Goal: Check status: Check status

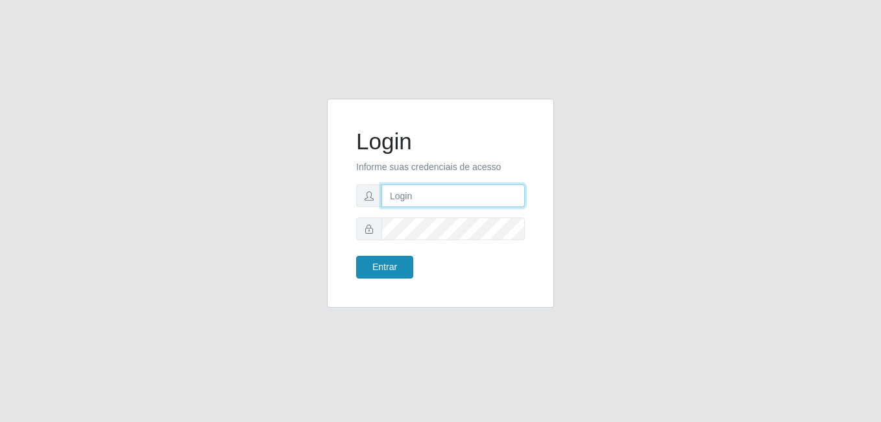
type input "anselmo@B8"
click at [379, 267] on button "Entrar" at bounding box center [384, 267] width 57 height 23
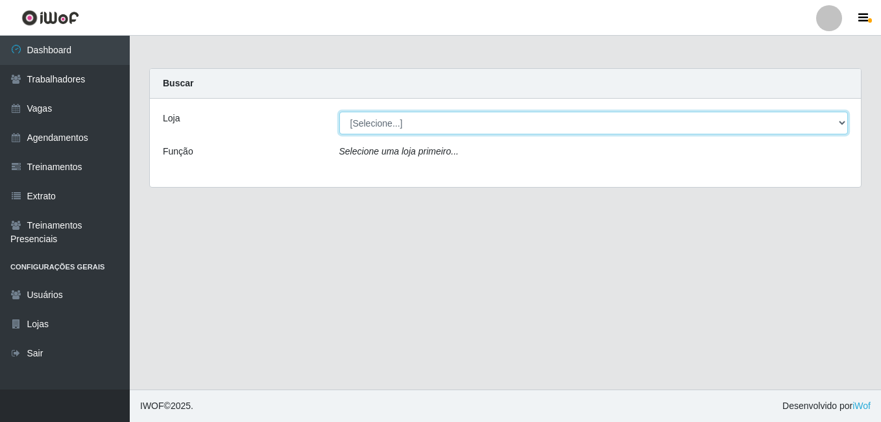
click at [484, 123] on select "[Selecione...] Bemais Supermercados - B8 [PERSON_NAME]" at bounding box center [593, 123] width 509 height 23
select select "413"
click at [339, 112] on select "[Selecione...] Bemais Supermercados - B8 [PERSON_NAME]" at bounding box center [593, 123] width 509 height 23
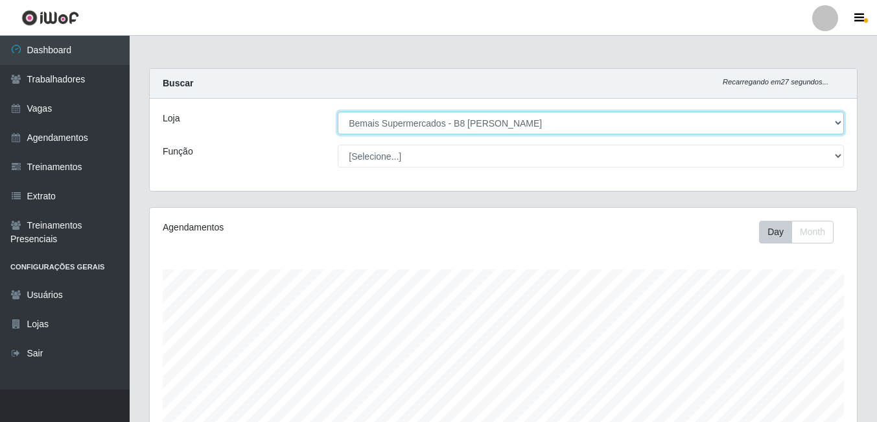
scroll to position [195, 0]
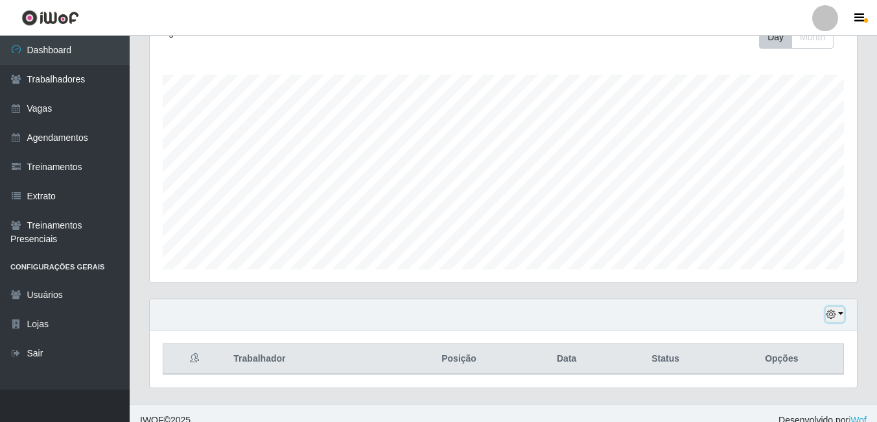
click at [837, 310] on button "button" at bounding box center [835, 314] width 18 height 15
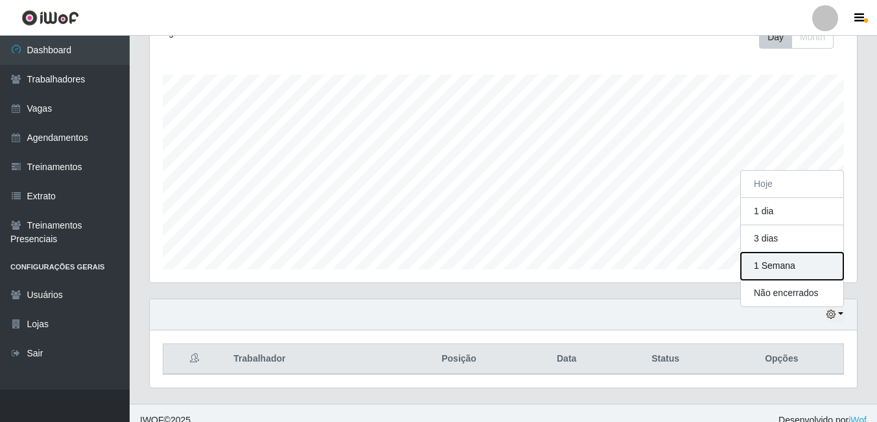
click at [772, 265] on button "1 Semana" at bounding box center [792, 265] width 102 height 27
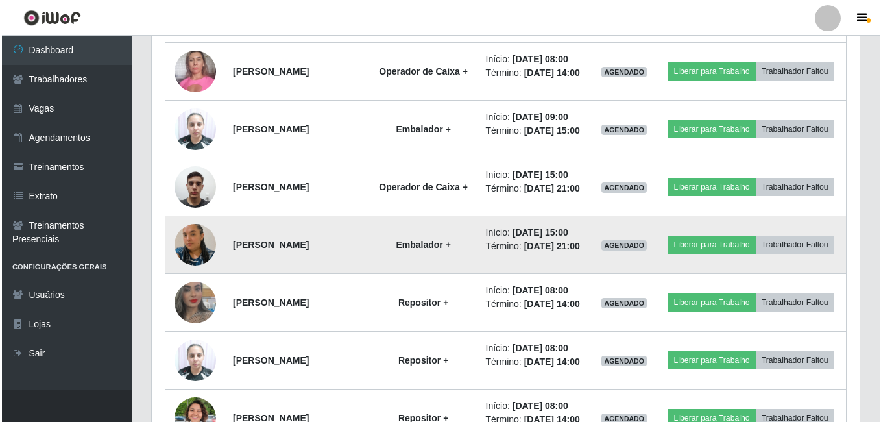
scroll to position [648, 0]
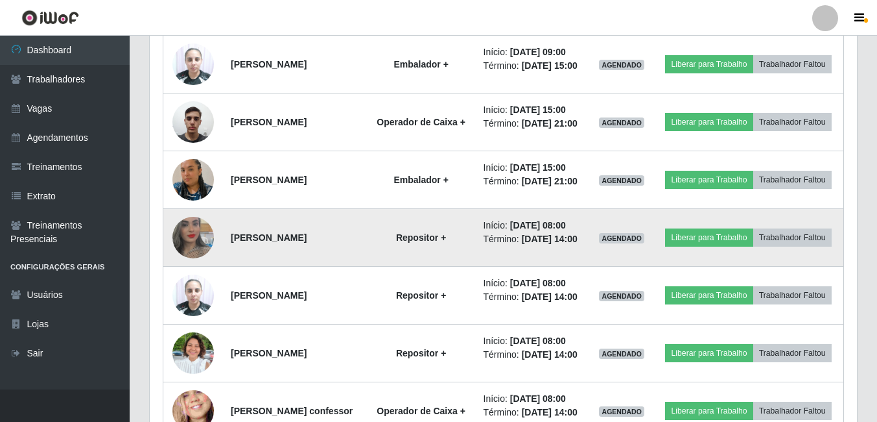
click at [184, 274] on img at bounding box center [193, 237] width 42 height 74
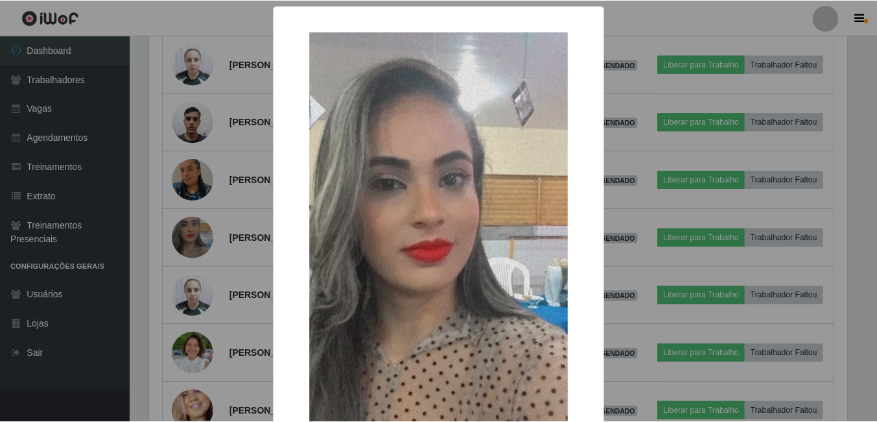
scroll to position [130, 0]
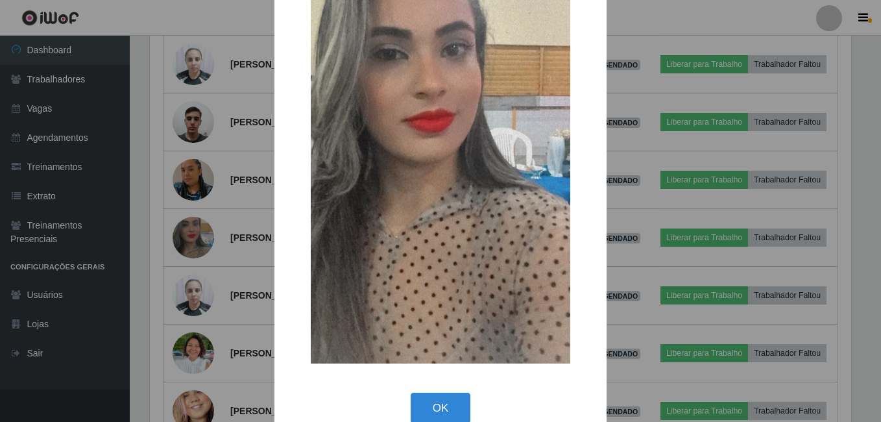
click at [442, 407] on button "OK" at bounding box center [440, 407] width 60 height 30
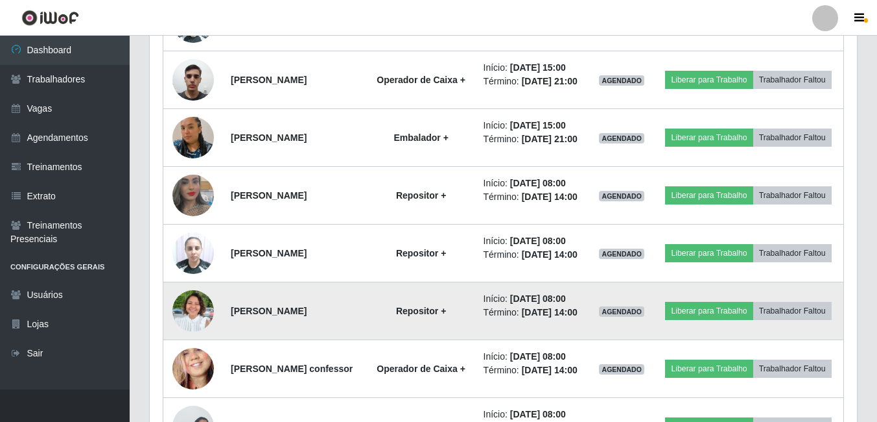
scroll to position [713, 0]
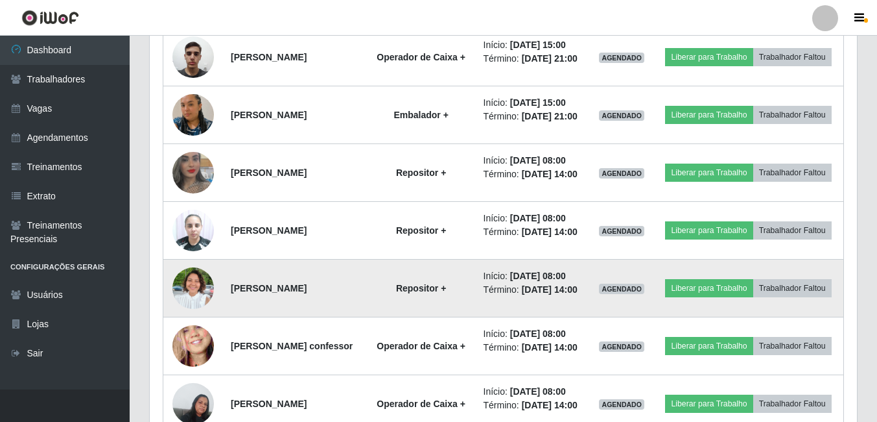
click at [195, 316] on img at bounding box center [193, 288] width 42 height 56
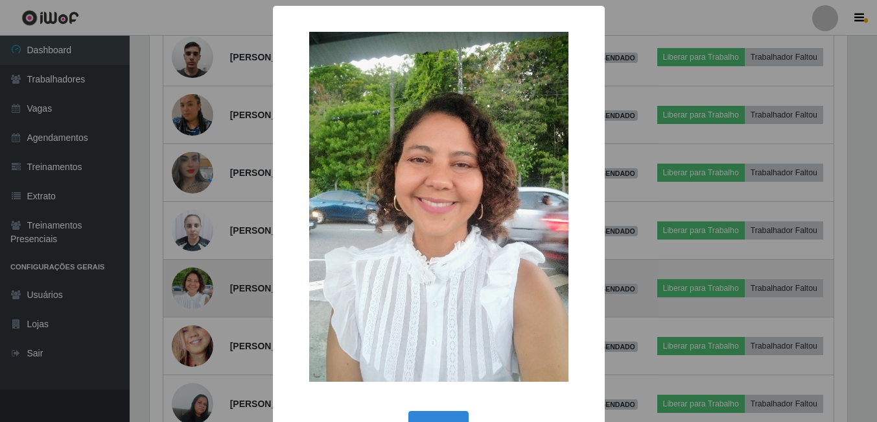
scroll to position [269, 701]
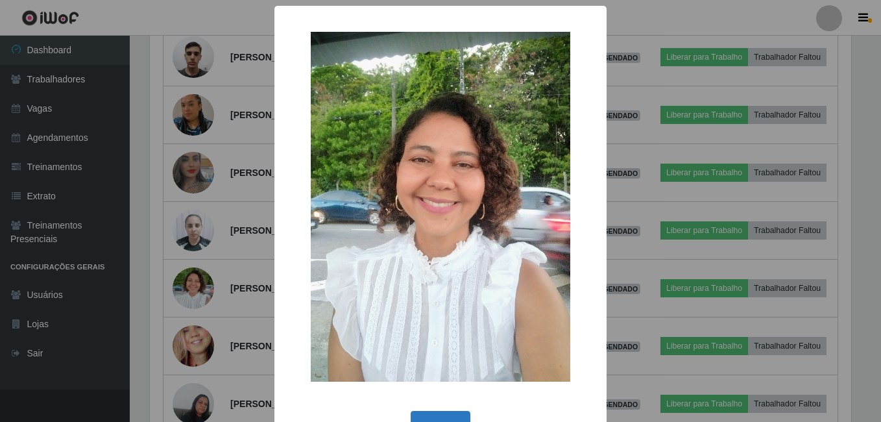
click at [435, 412] on button "OK" at bounding box center [440, 425] width 60 height 30
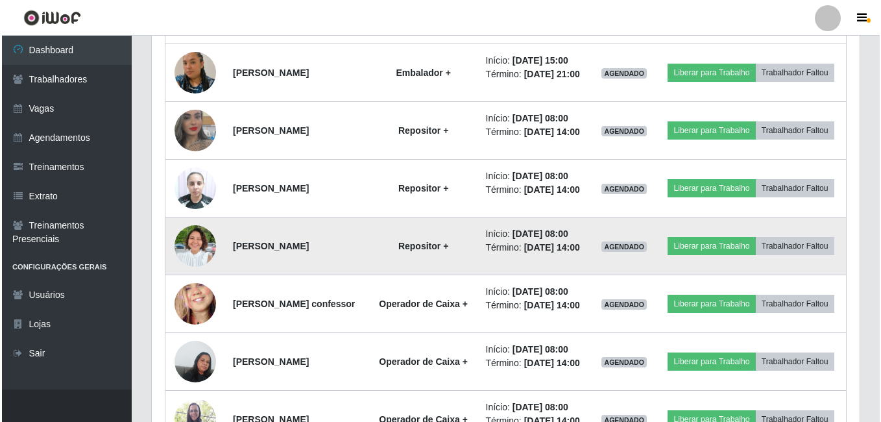
scroll to position [778, 0]
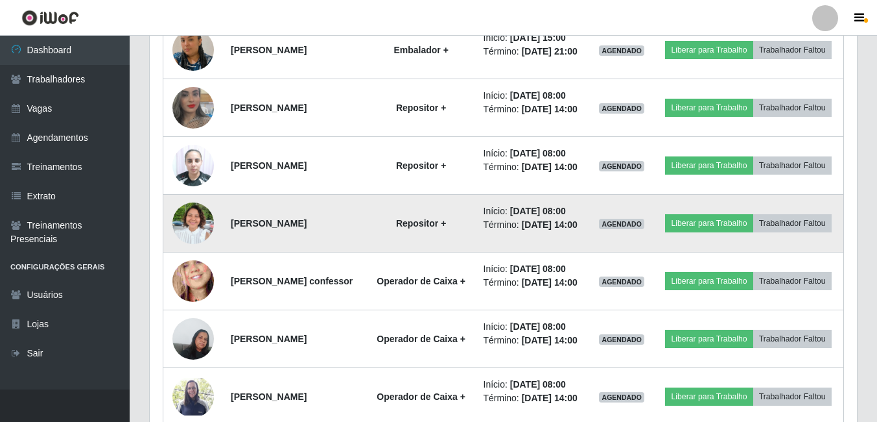
click at [196, 251] on img at bounding box center [193, 223] width 42 height 56
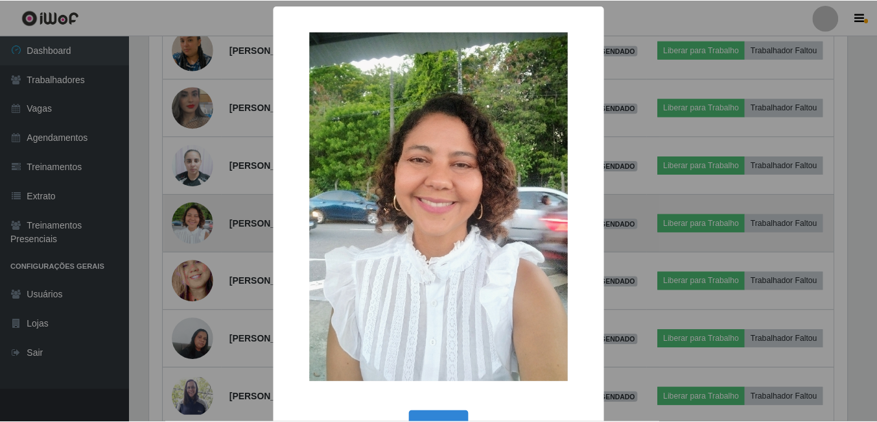
scroll to position [269, 701]
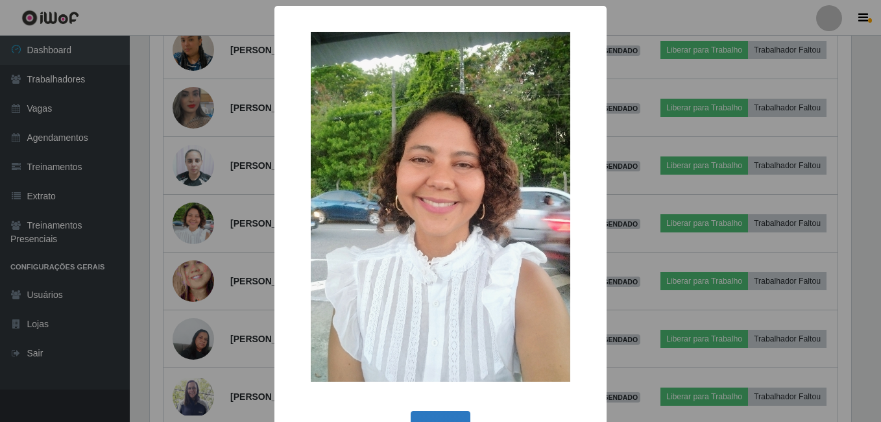
click at [445, 414] on button "OK" at bounding box center [440, 425] width 60 height 30
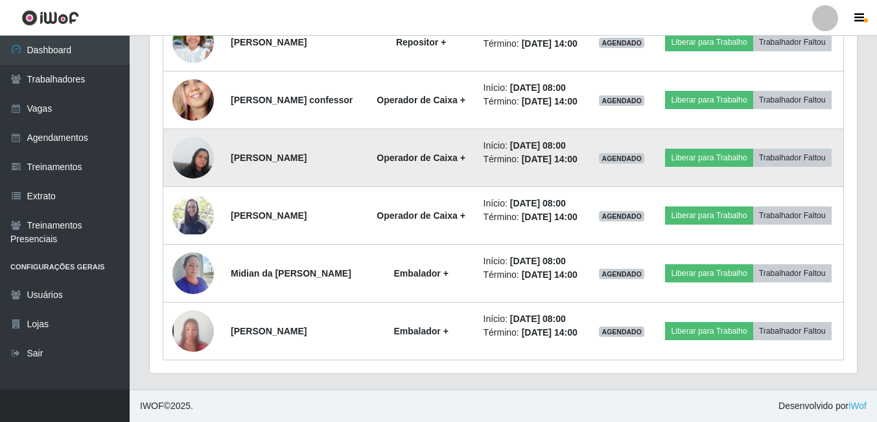
scroll to position [1038, 0]
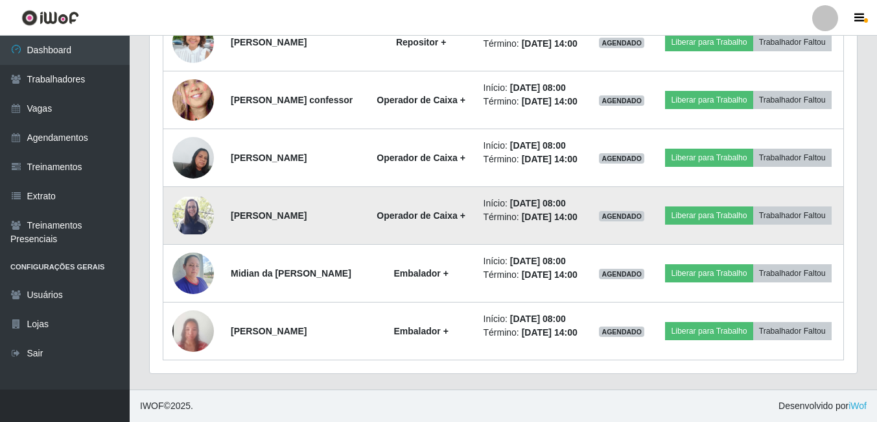
click at [185, 235] on img at bounding box center [193, 215] width 42 height 38
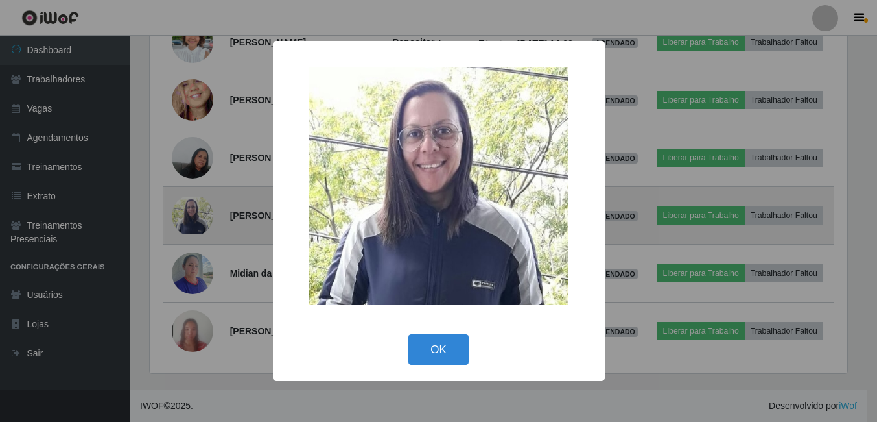
scroll to position [269, 701]
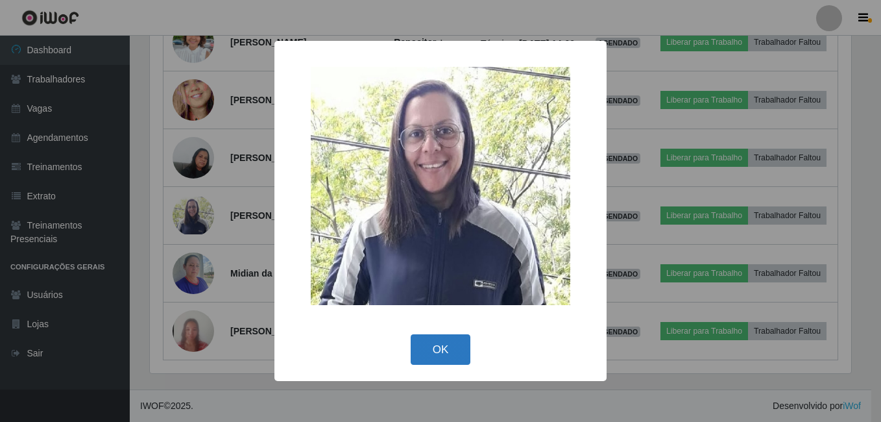
click at [441, 346] on button "OK" at bounding box center [440, 349] width 60 height 30
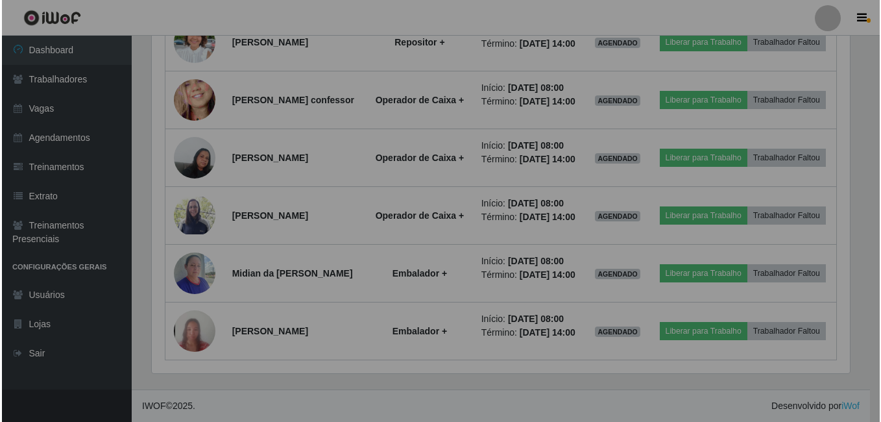
scroll to position [269, 707]
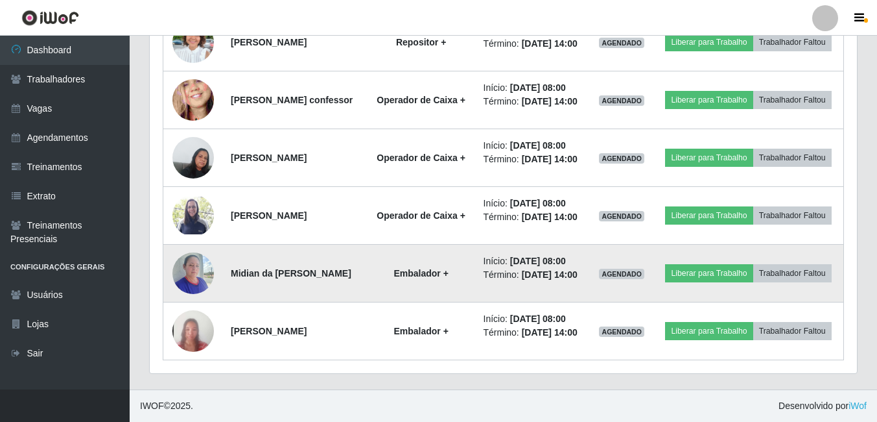
click at [198, 300] on img at bounding box center [193, 272] width 42 height 55
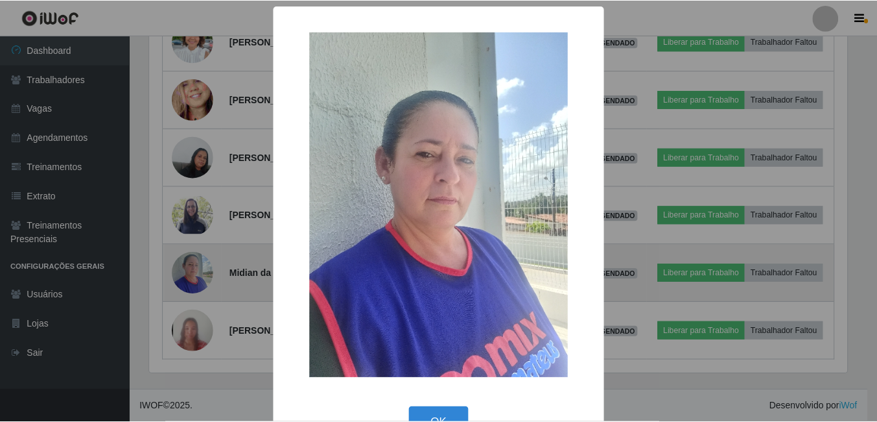
scroll to position [269, 701]
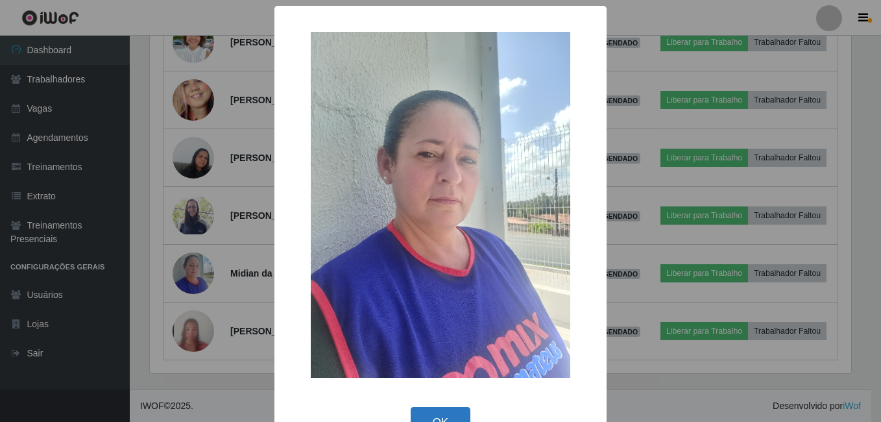
click at [444, 414] on button "OK" at bounding box center [440, 422] width 60 height 30
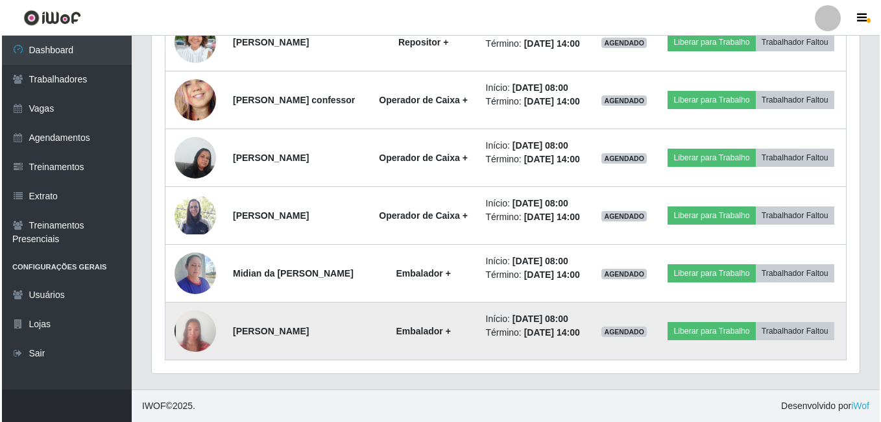
scroll to position [1086, 0]
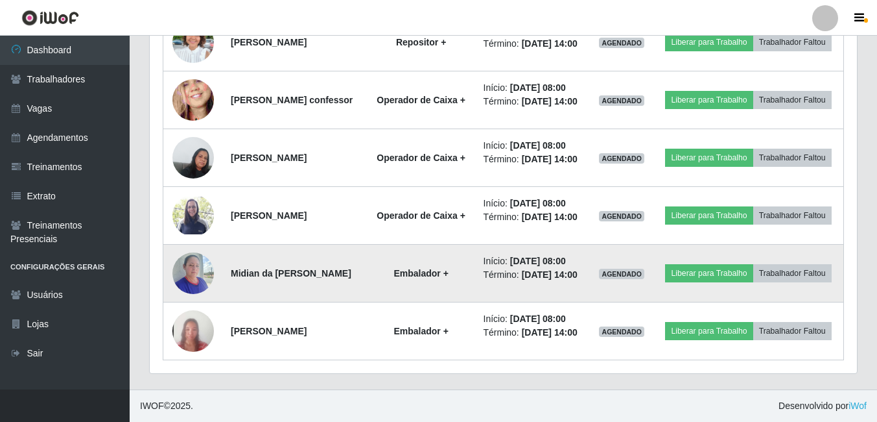
click at [178, 252] on img at bounding box center [193, 272] width 42 height 55
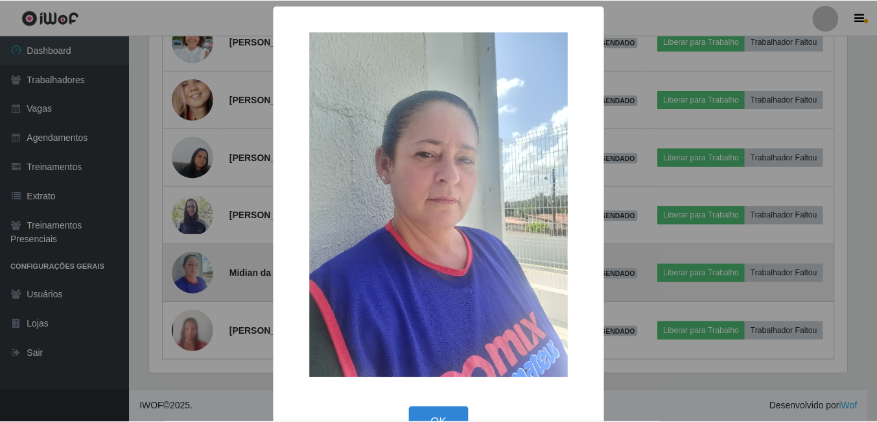
scroll to position [269, 701]
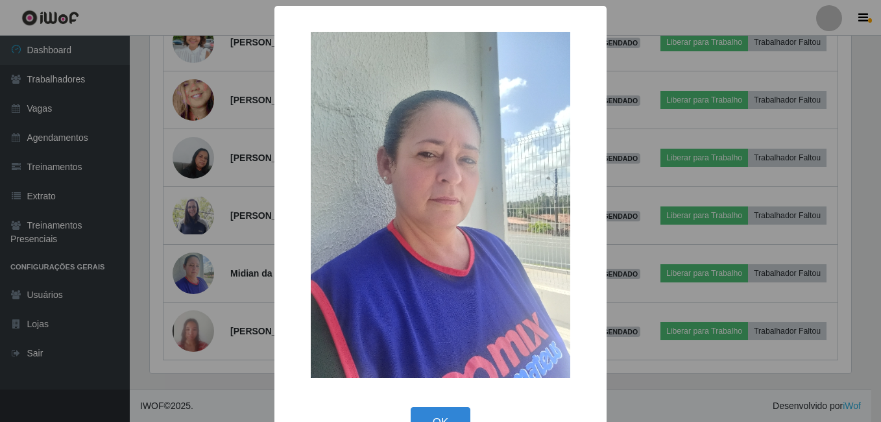
drag, startPoint x: 447, startPoint y: 412, endPoint x: 440, endPoint y: 407, distance: 8.8
click at [446, 411] on button "OK" at bounding box center [440, 422] width 60 height 30
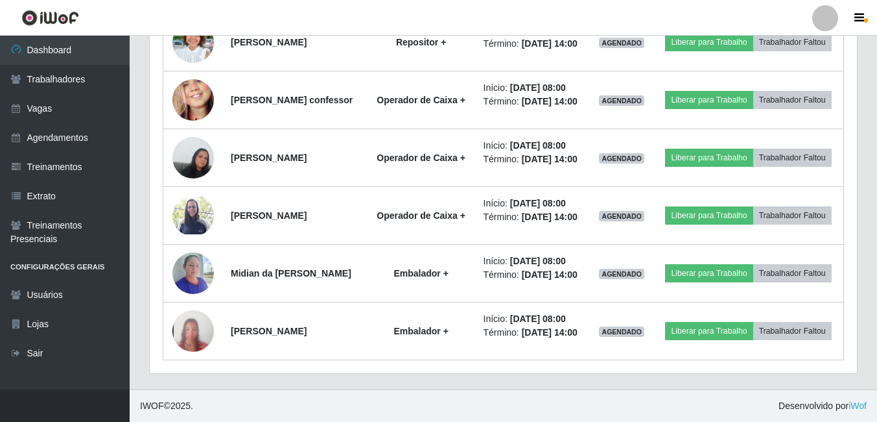
scroll to position [269, 707]
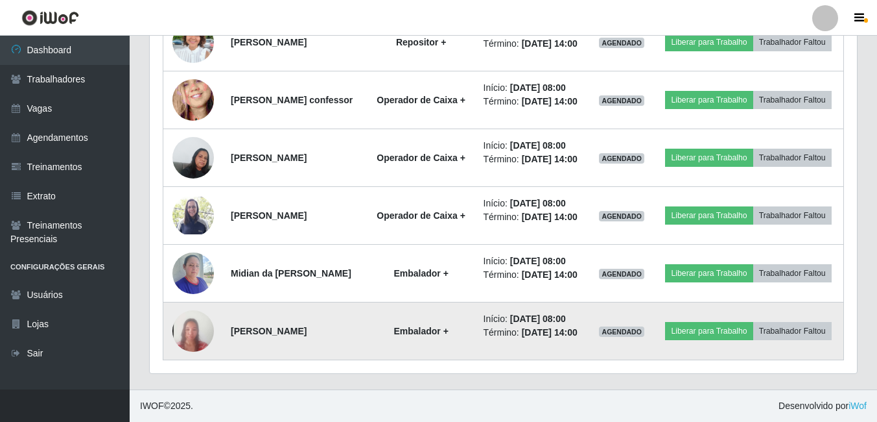
click at [191, 334] on img at bounding box center [193, 331] width 42 height 90
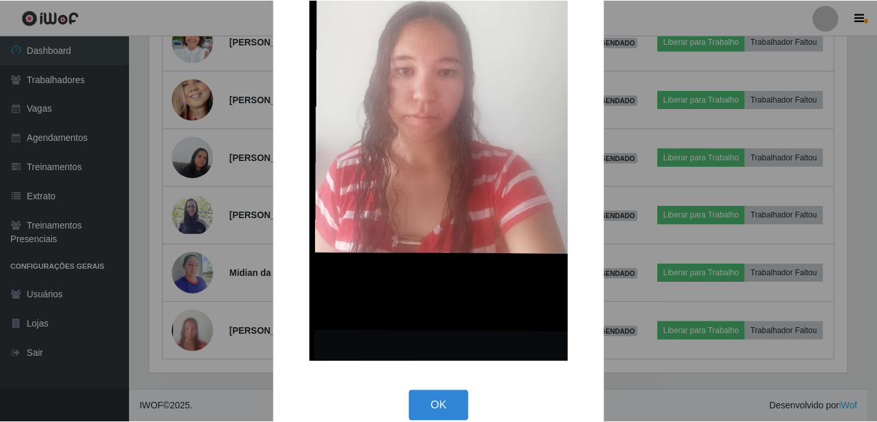
scroll to position [254, 0]
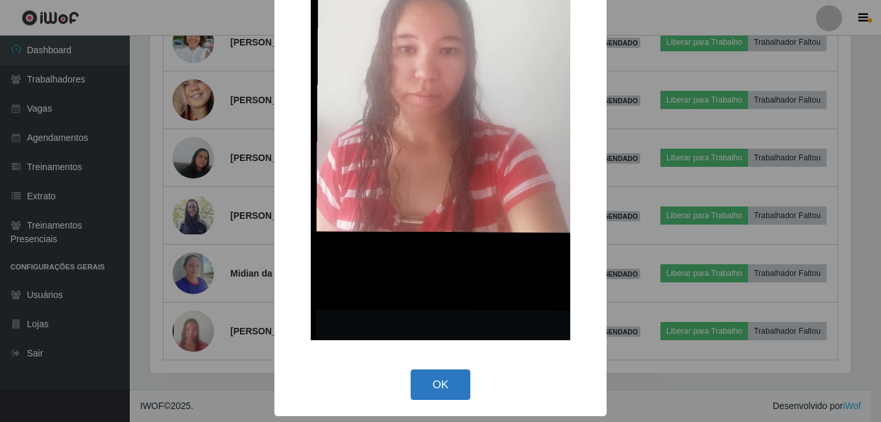
click at [434, 385] on button "OK" at bounding box center [440, 384] width 60 height 30
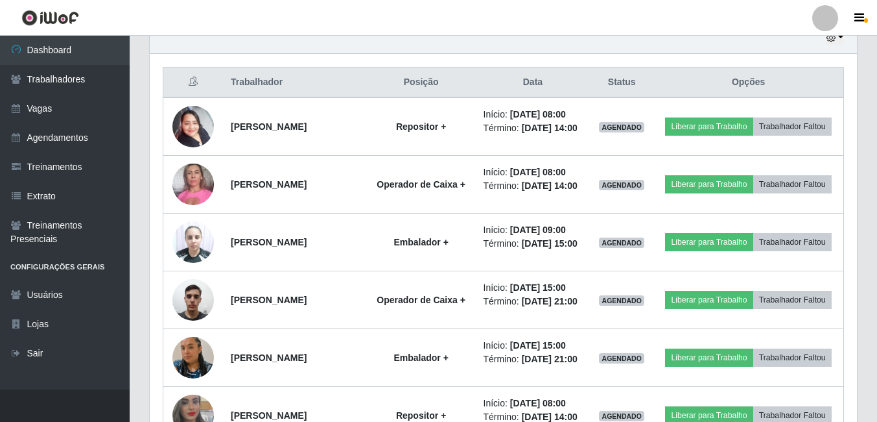
scroll to position [437, 0]
